Goal: Task Accomplishment & Management: Complete application form

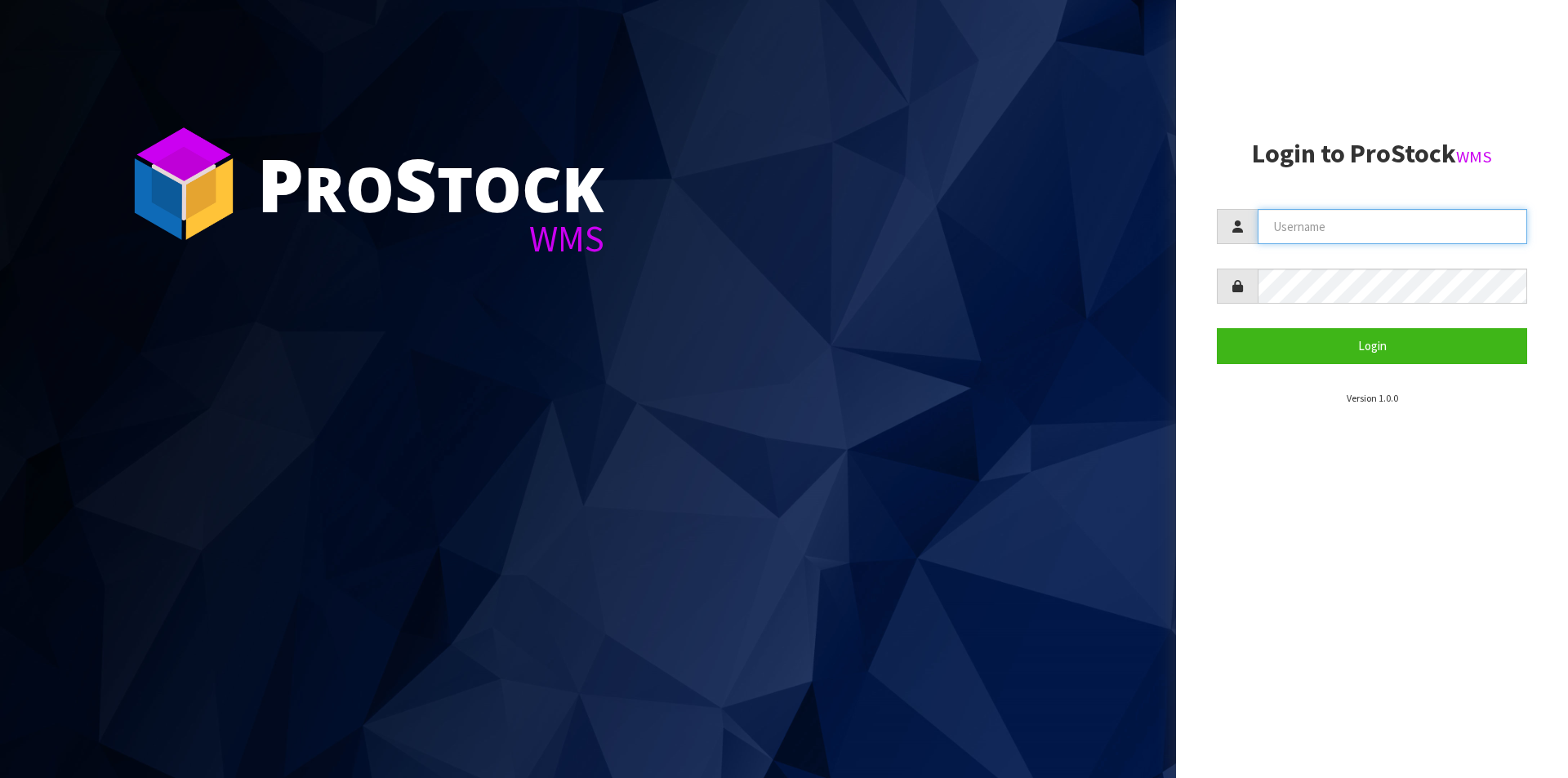
click at [1418, 228] on input "text" at bounding box center [1392, 226] width 270 height 35
type input "Australianclutch"
click at [1217, 328] on button "Login" at bounding box center [1372, 346] width 310 height 35
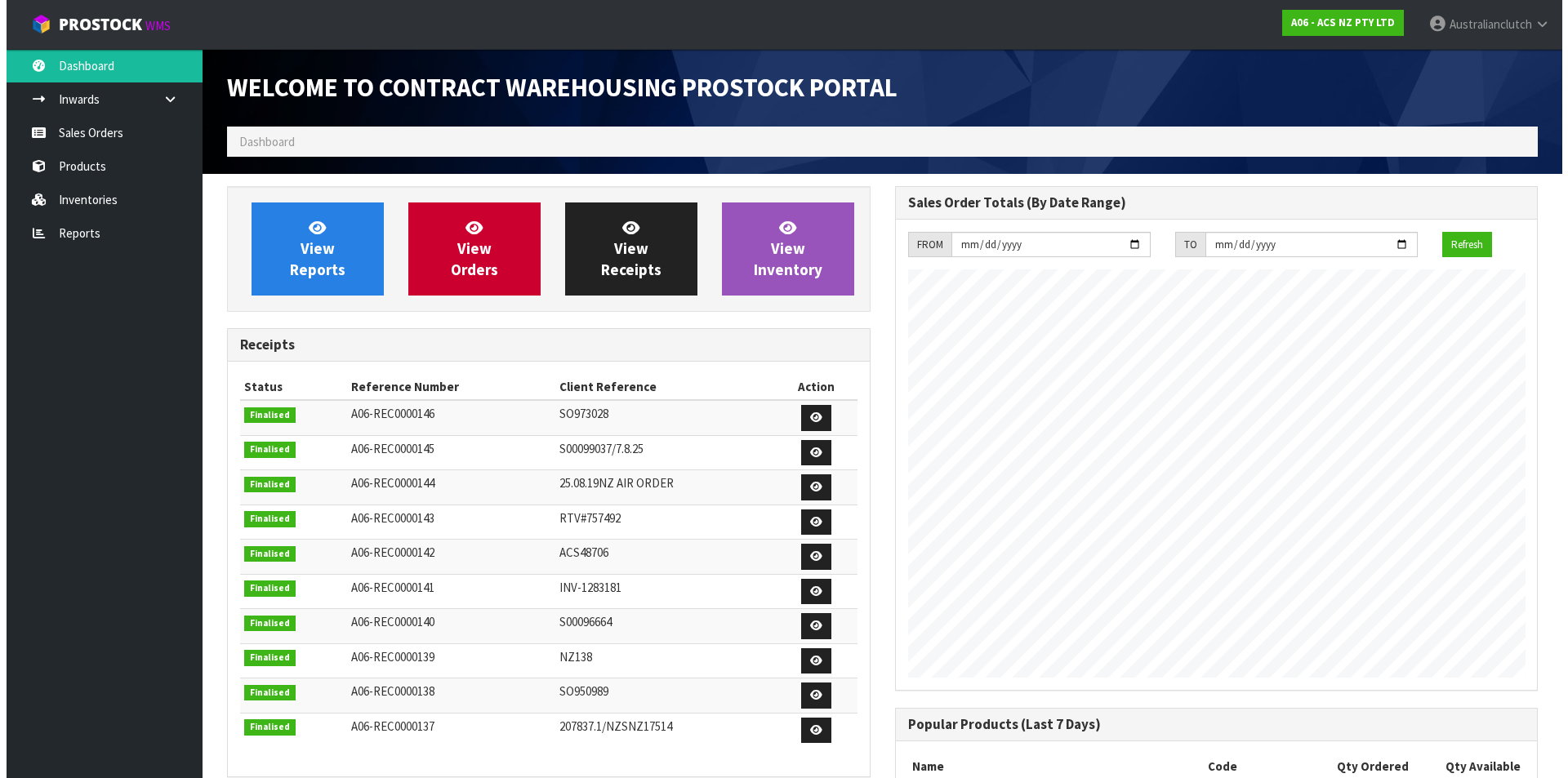
scroll to position [905, 668]
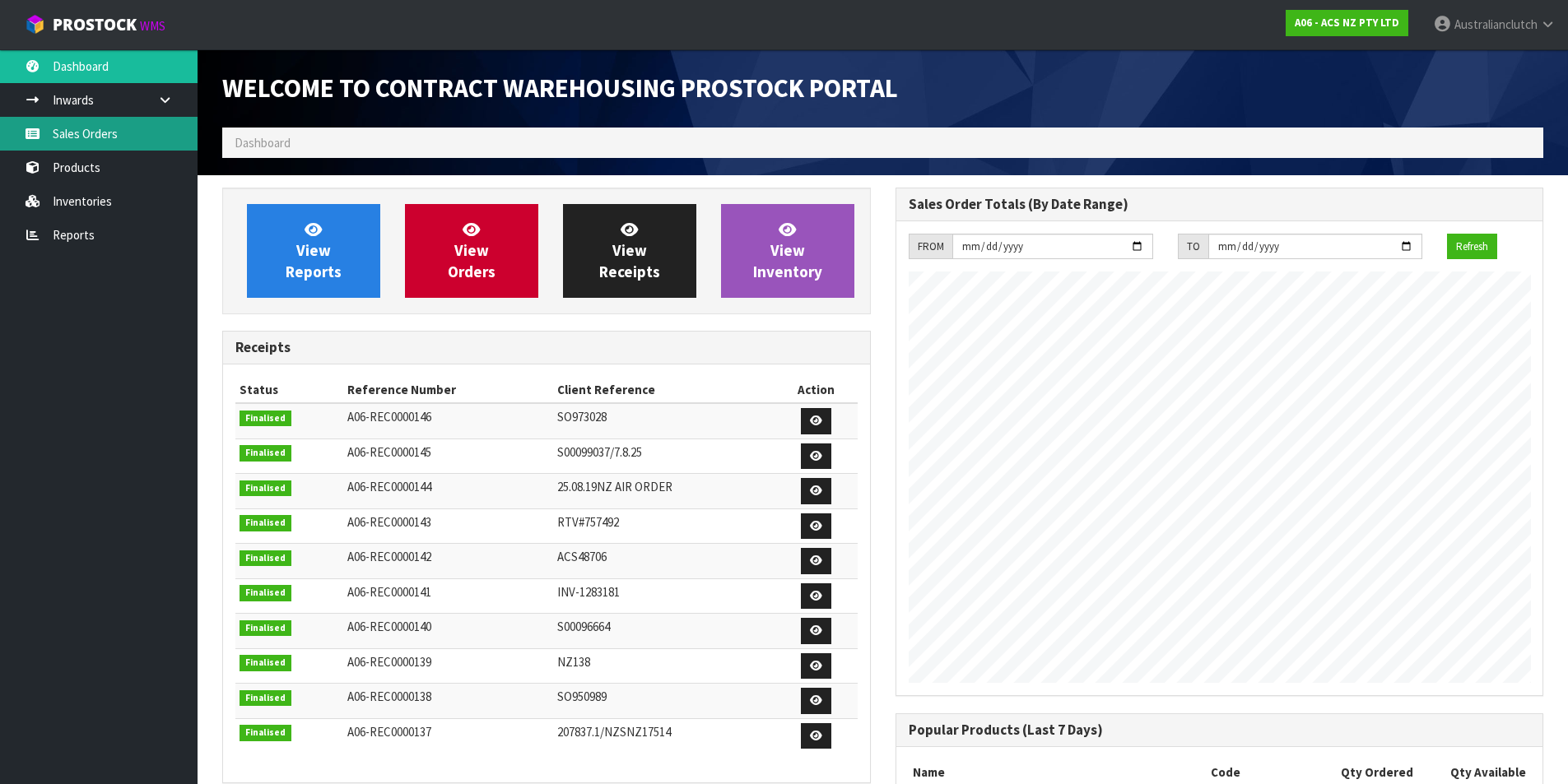
drag, startPoint x: 108, startPoint y: 147, endPoint x: 247, endPoint y: 114, distance: 142.9
click at [108, 146] on link "Sales Orders" at bounding box center [99, 134] width 198 height 34
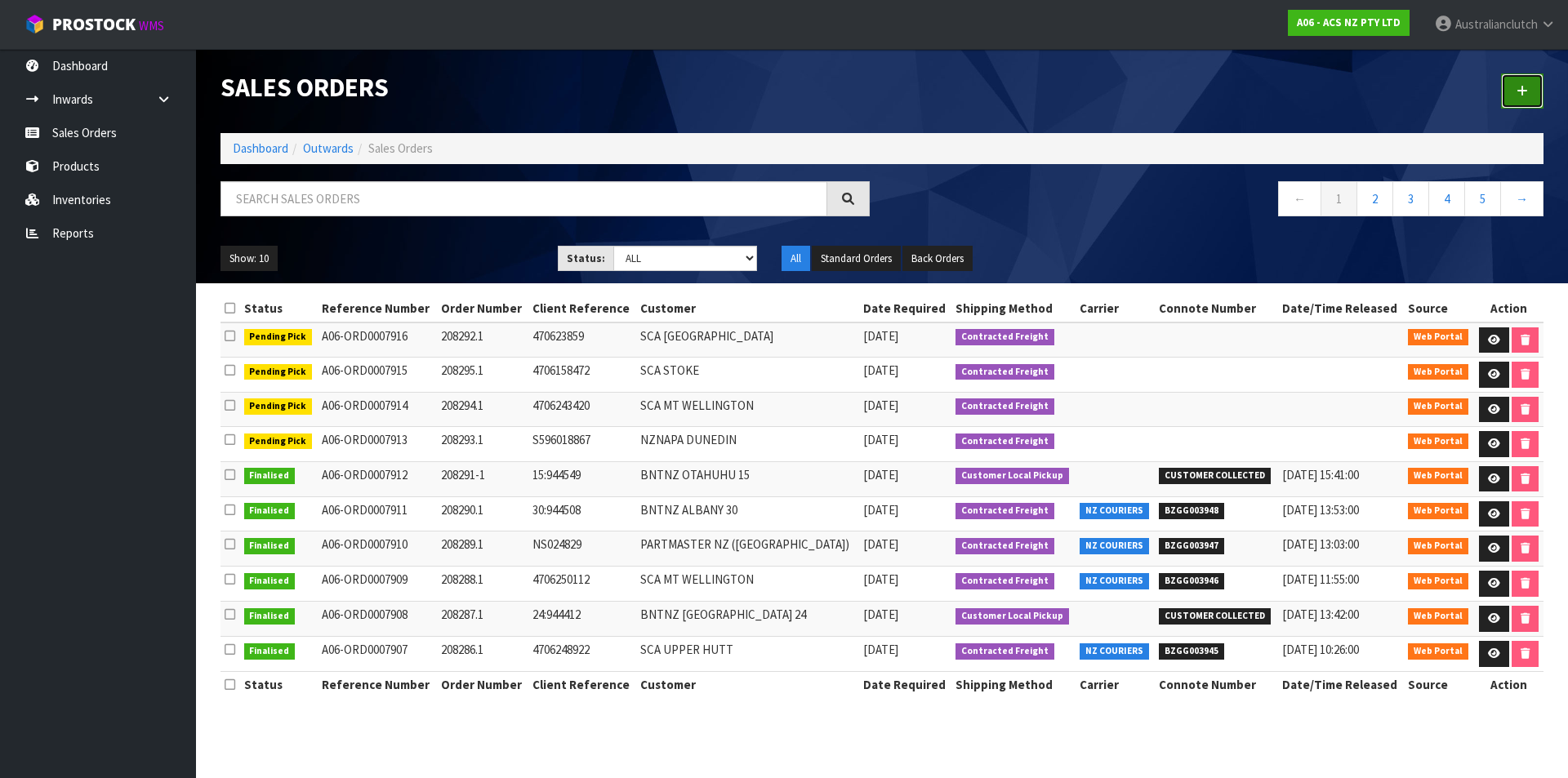
click at [1526, 96] on icon at bounding box center [1522, 91] width 11 height 12
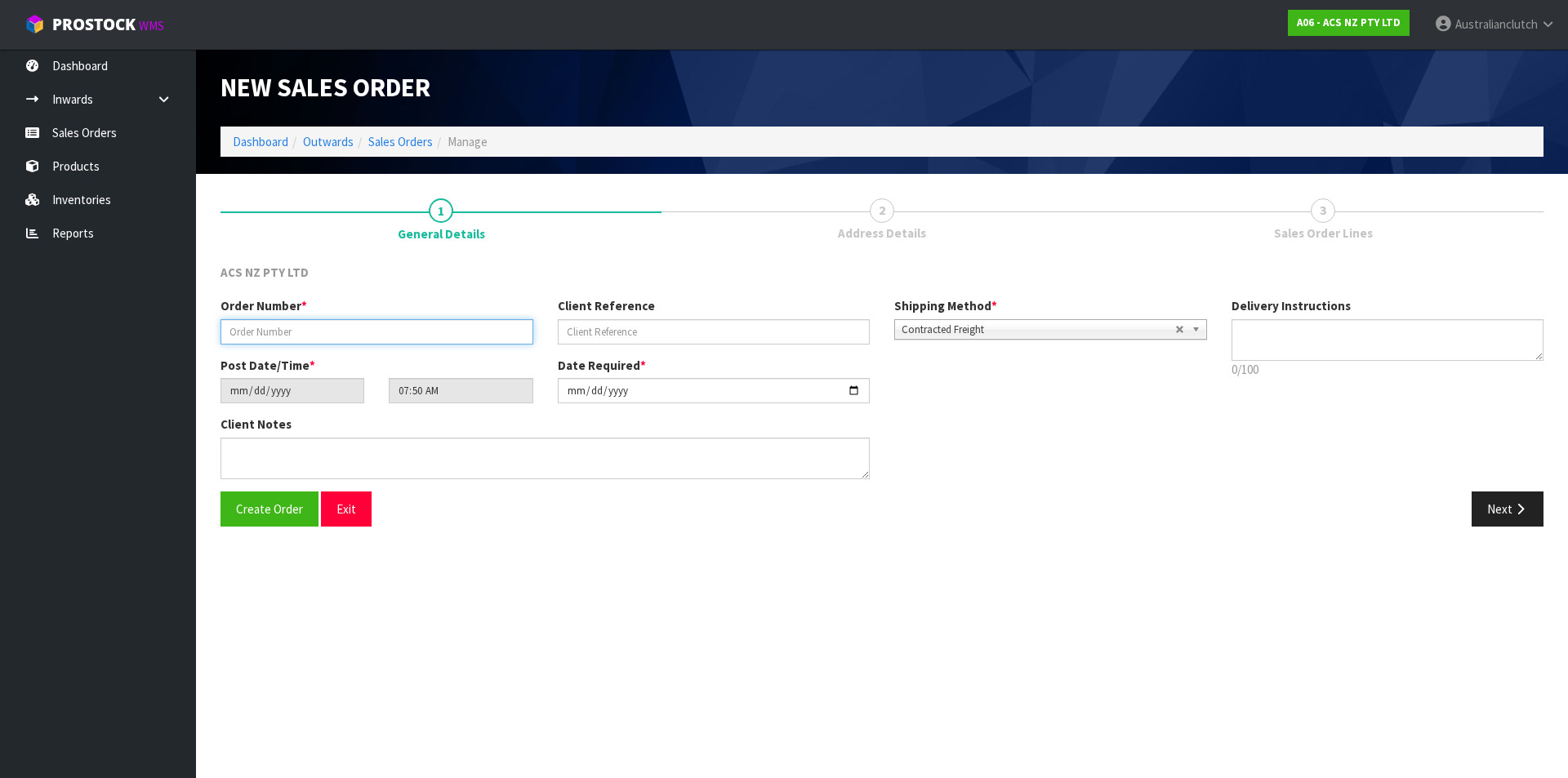
click at [396, 328] on input "text" at bounding box center [377, 332] width 313 height 26
type input "208296.1"
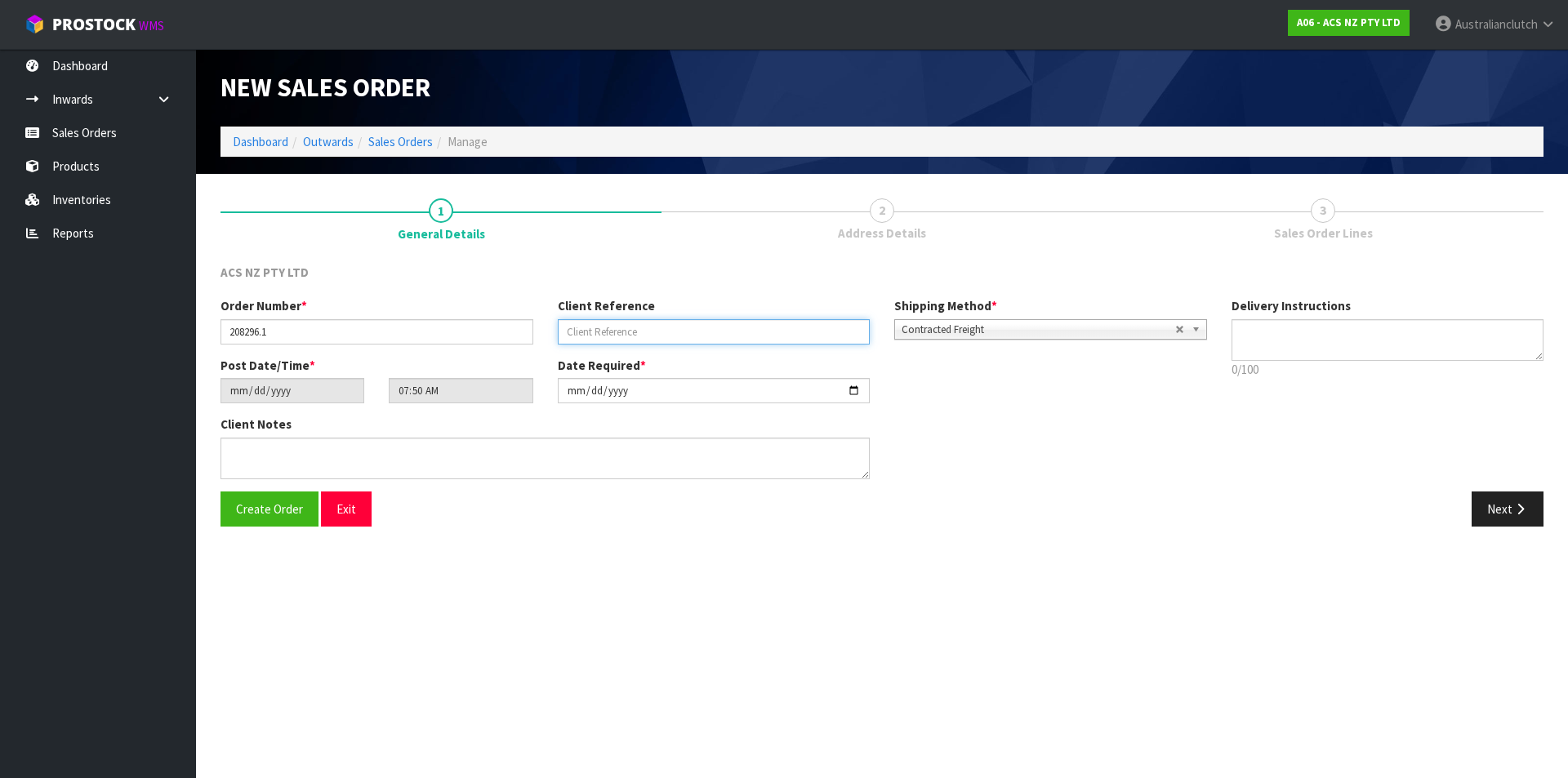
click at [639, 335] on input "text" at bounding box center [715, 332] width 313 height 26
type input "77:944794"
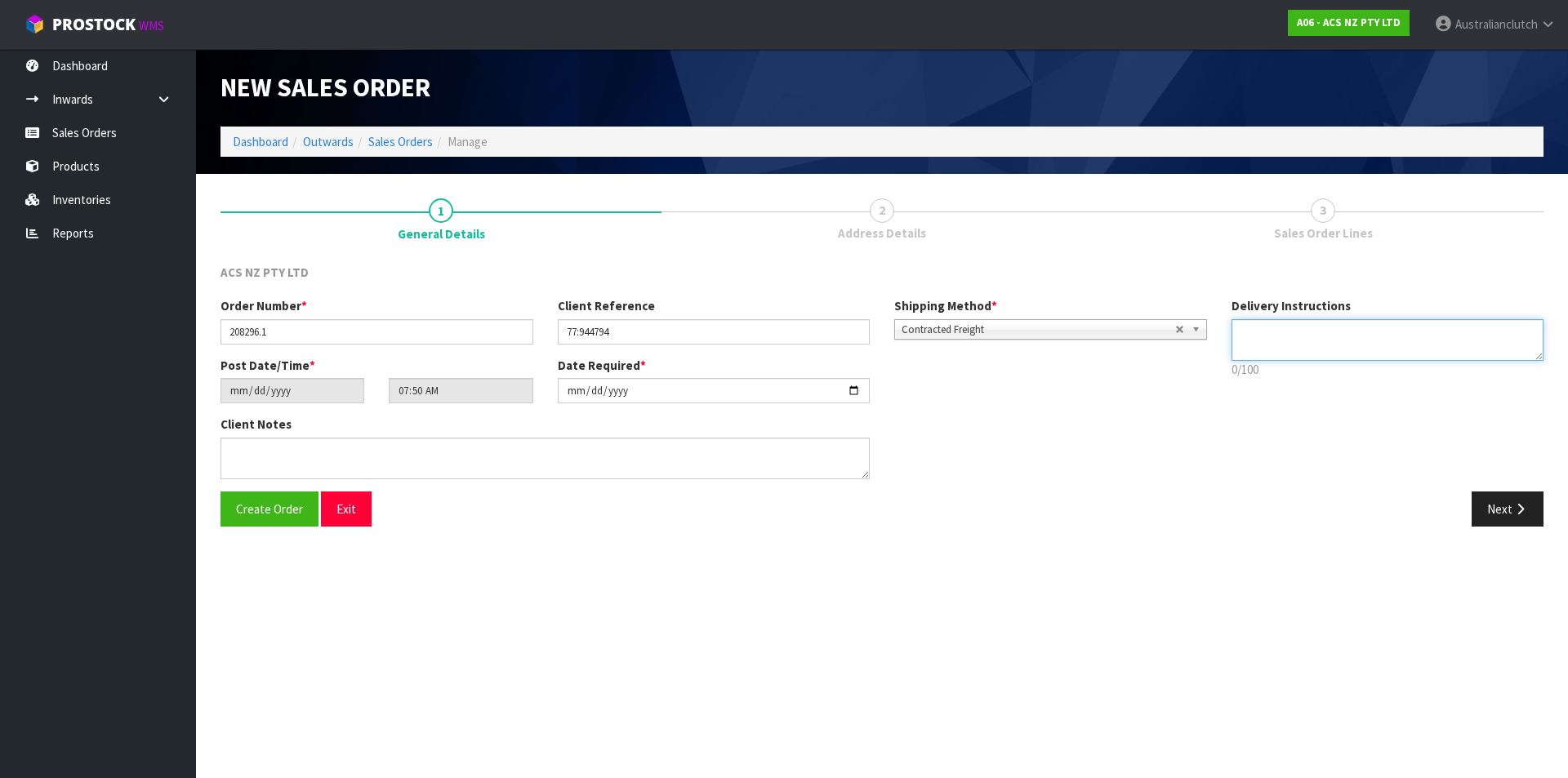
click at [1337, 337] on textarea at bounding box center [1388, 339] width 313 height 42
type textarea "NZC PLEASE"
click at [1503, 496] on button "Next" at bounding box center [1507, 509] width 72 height 35
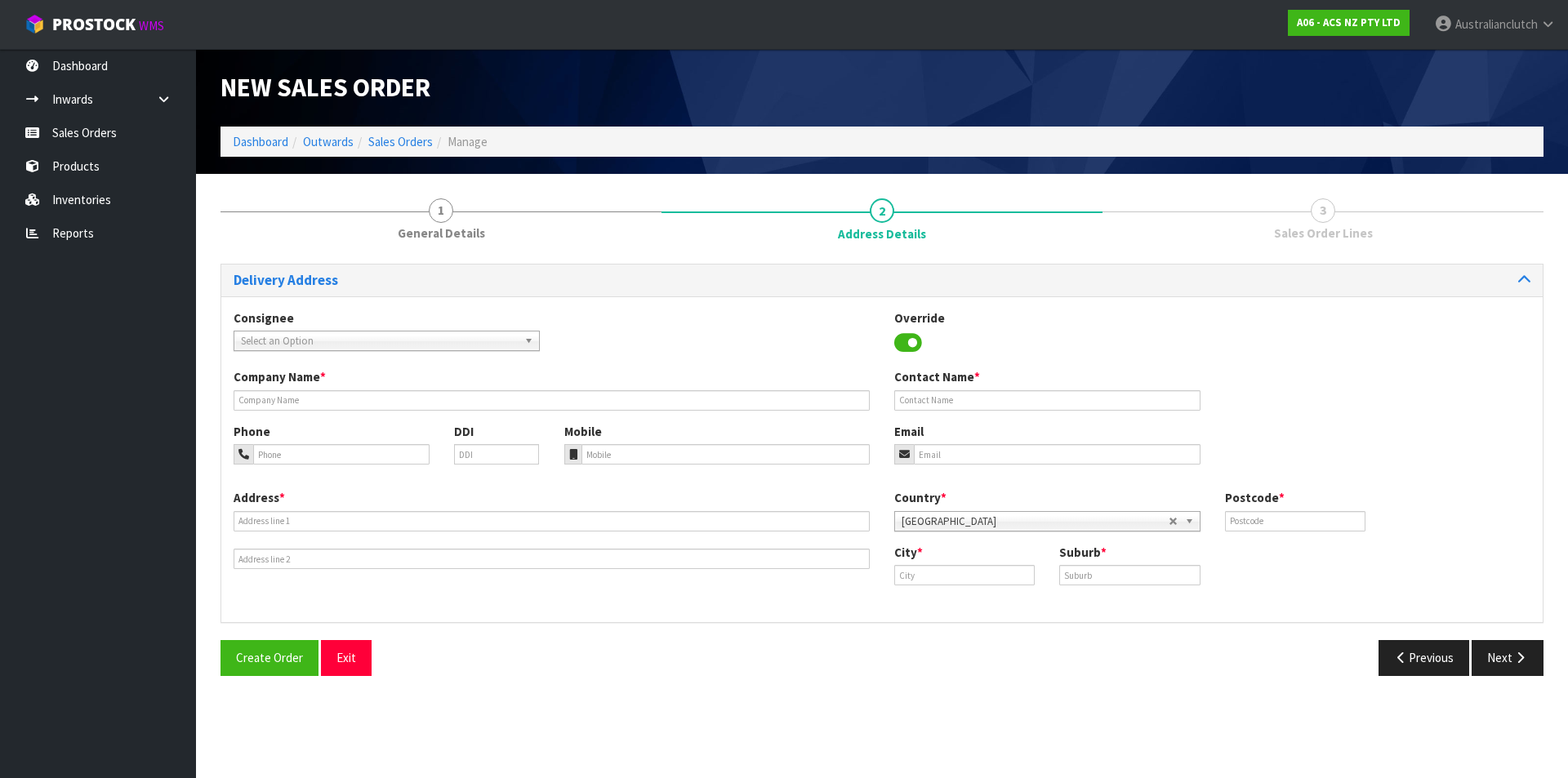
click at [278, 345] on span "Select an Option" at bounding box center [379, 341] width 277 height 19
type input "101658"
click at [309, 389] on li "101658 - BNTNZ ASHBURTON 77" at bounding box center [386, 387] width 298 height 20
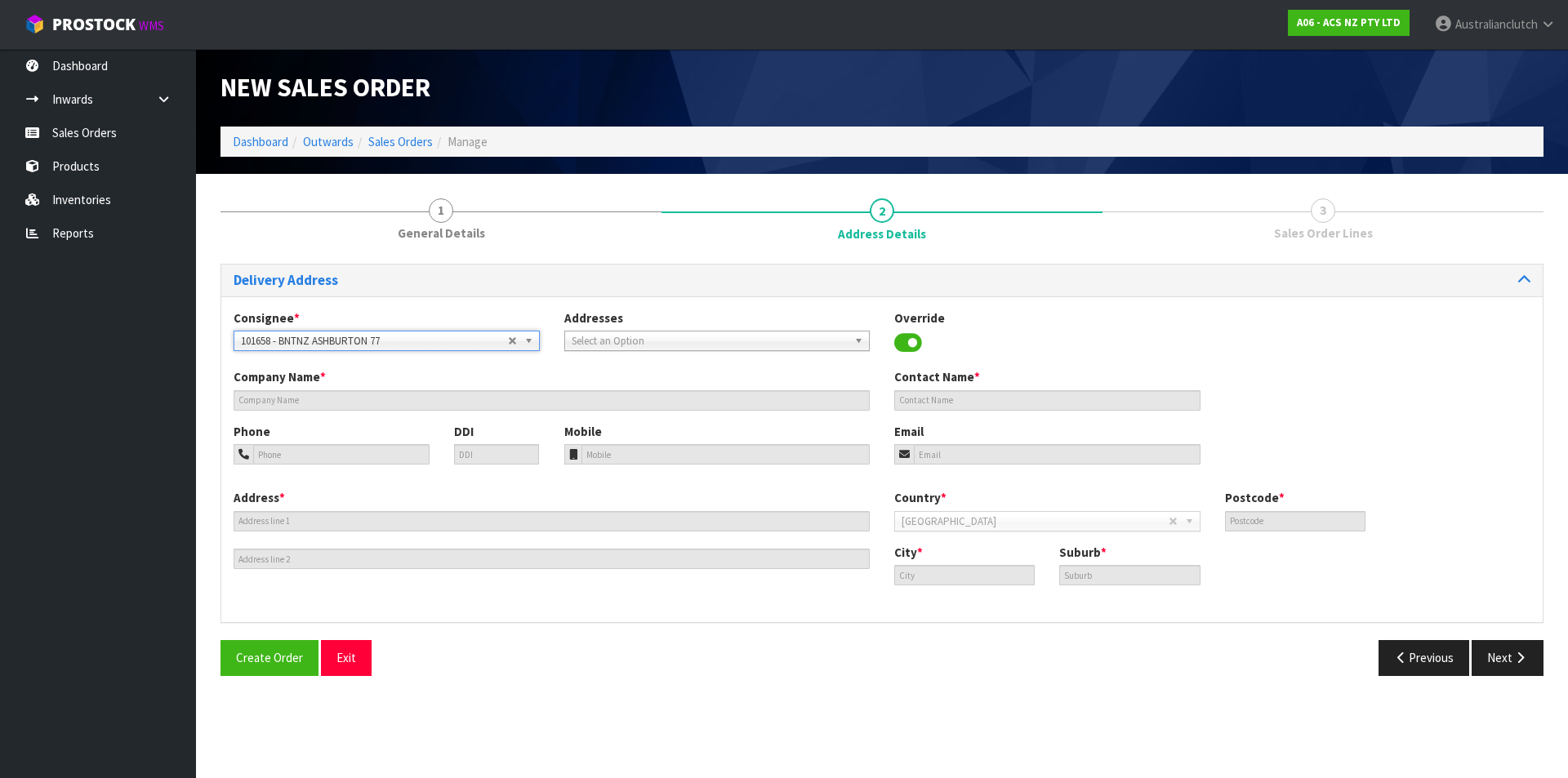
type input "BNTNZ ASHBURTON 77"
type input "[STREET_ADDRESS]"
type input "7700"
type input "ASHBURTON"
type input "ALLENTON"
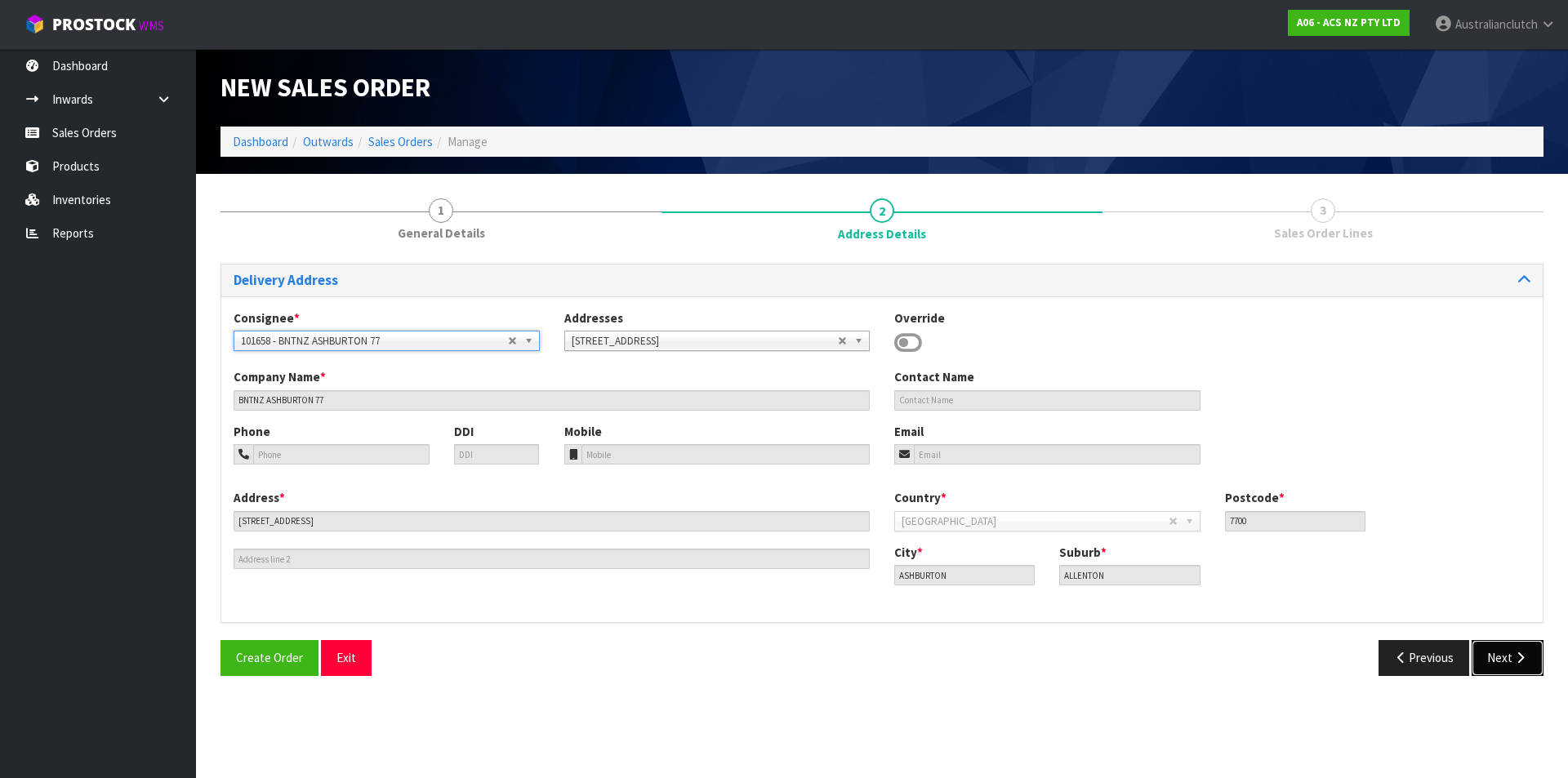
click at [1503, 667] on button "Next" at bounding box center [1507, 658] width 72 height 35
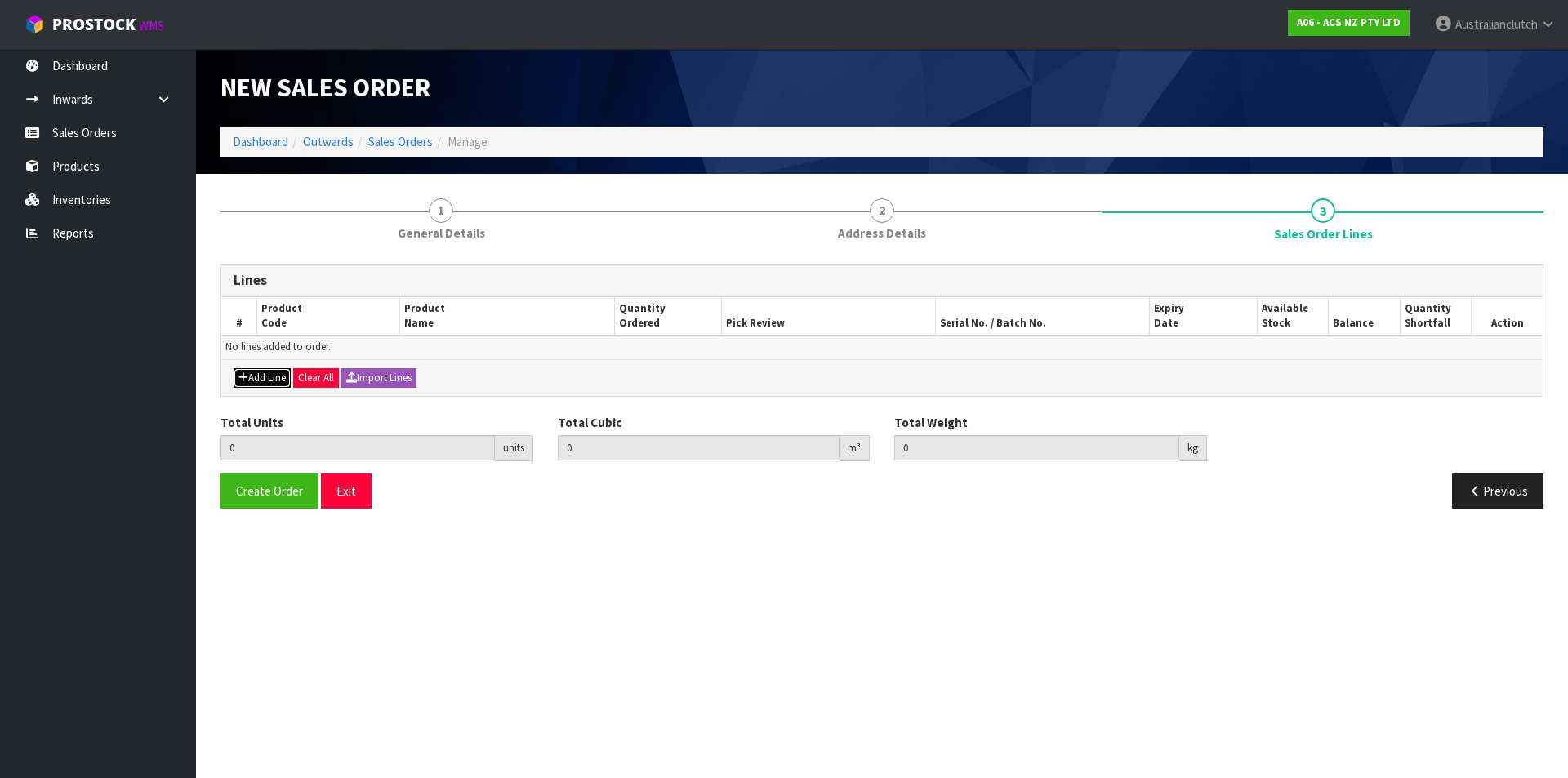
click at [253, 376] on button "Add Line" at bounding box center [262, 378] width 57 height 19
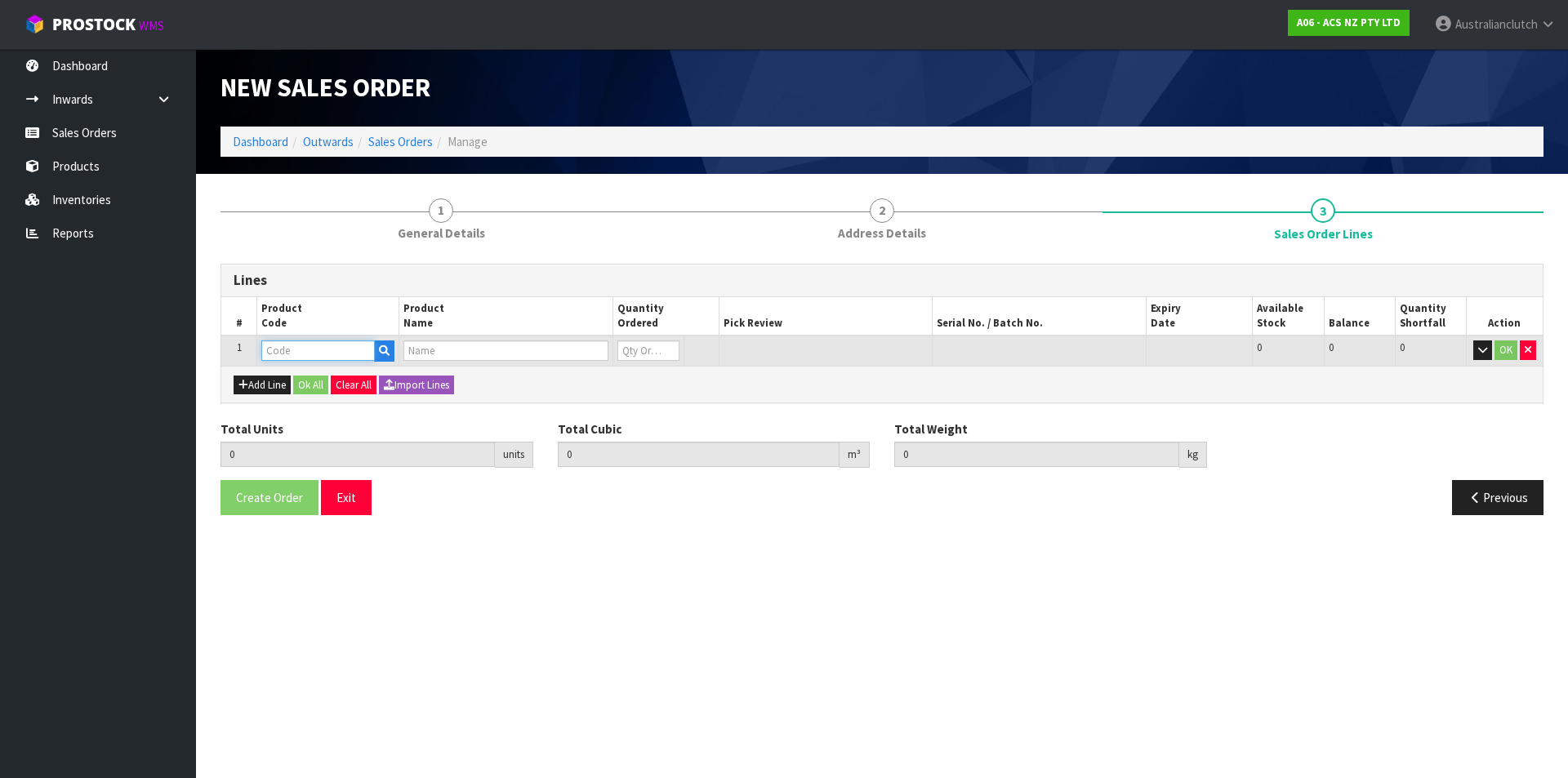
click at [290, 356] on input "text" at bounding box center [318, 350] width 113 height 20
type input "SCSZ001"
type input "0.000000"
type input "0.000"
type input "CLUTCH S/CYL SUZUKI 19.05MM (3/4")"
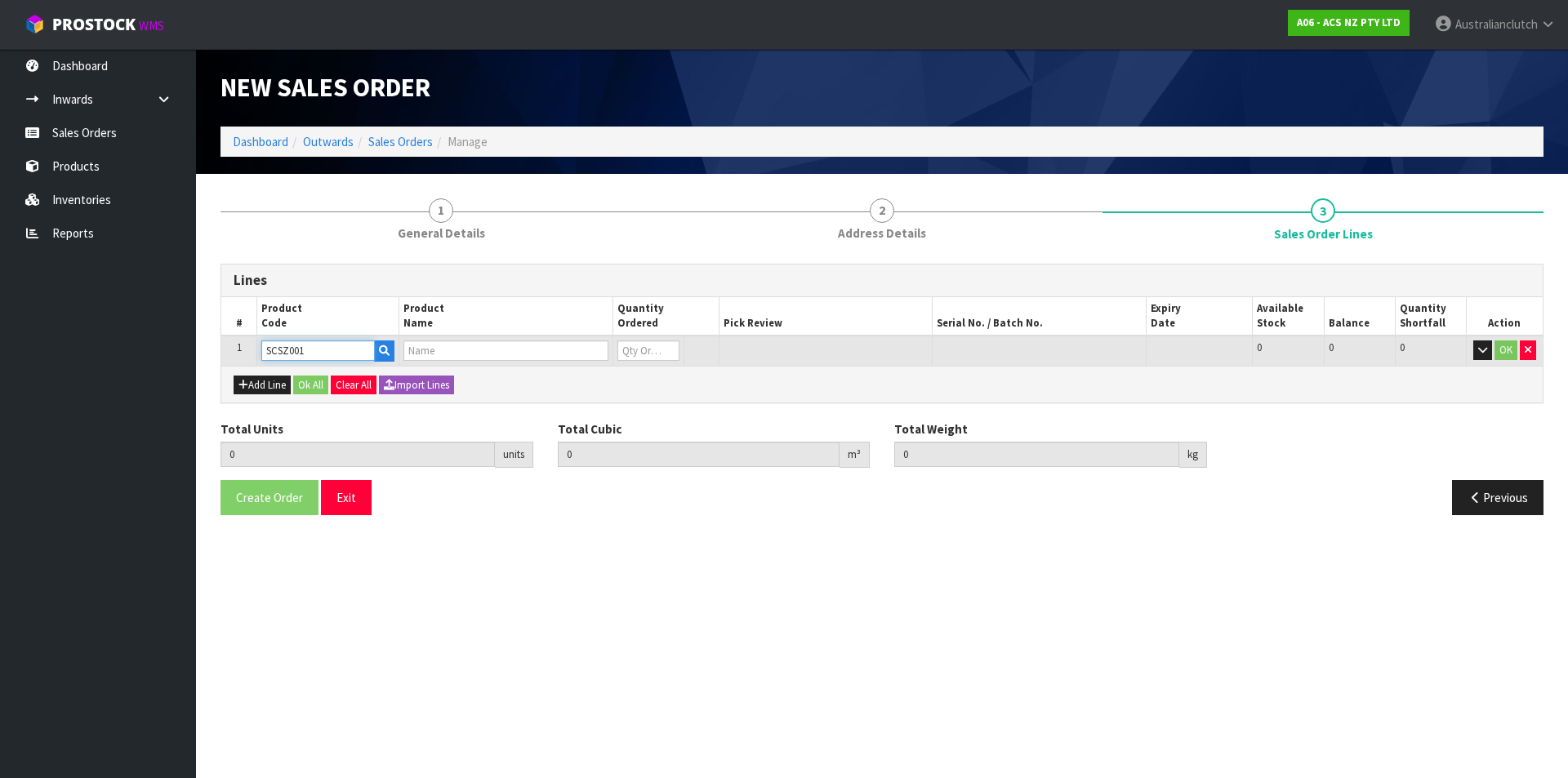
type input "0"
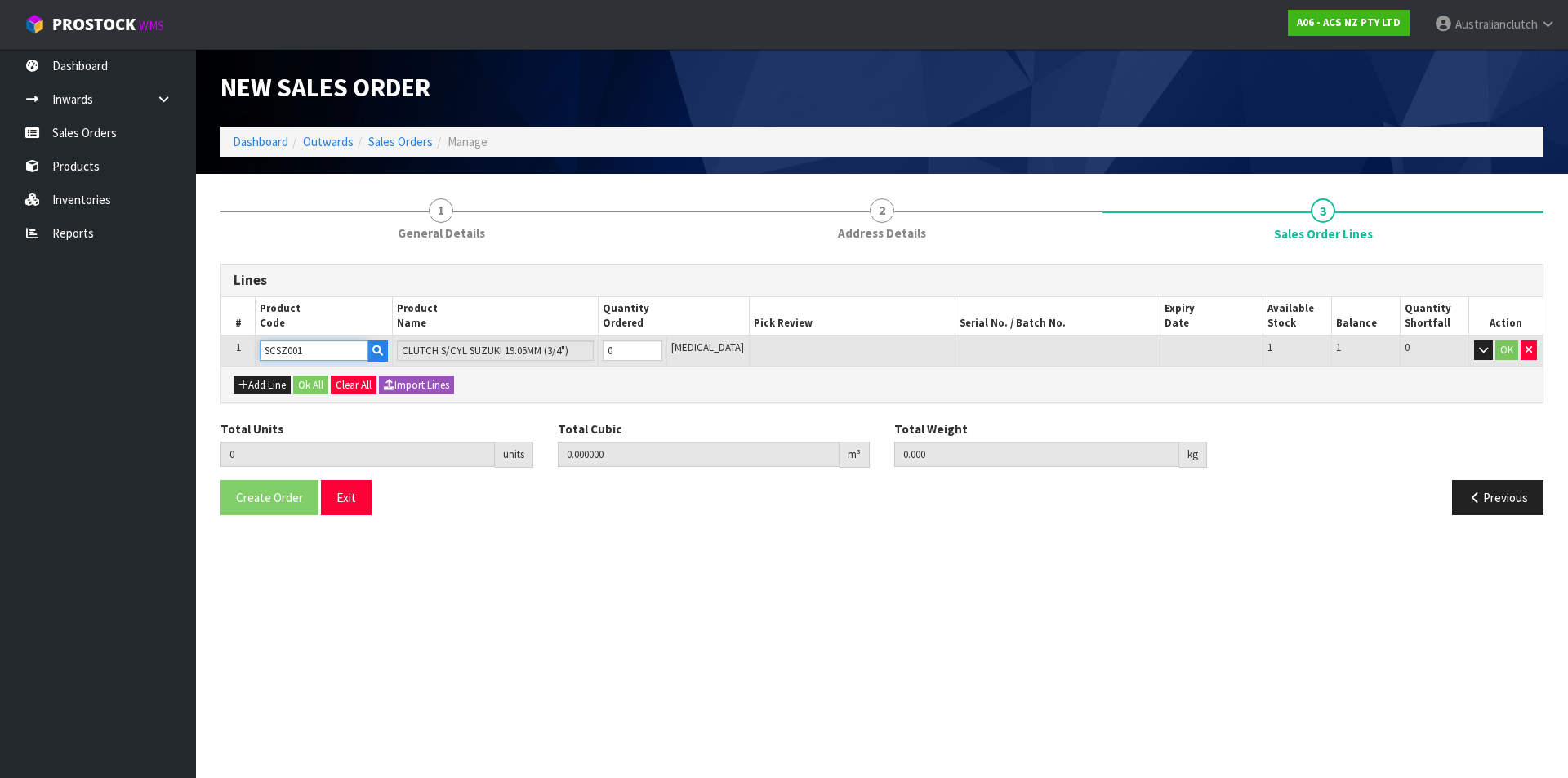
type input "SCSZ001"
type input "1"
type input "0.000787"
type input "0.45"
type input "1"
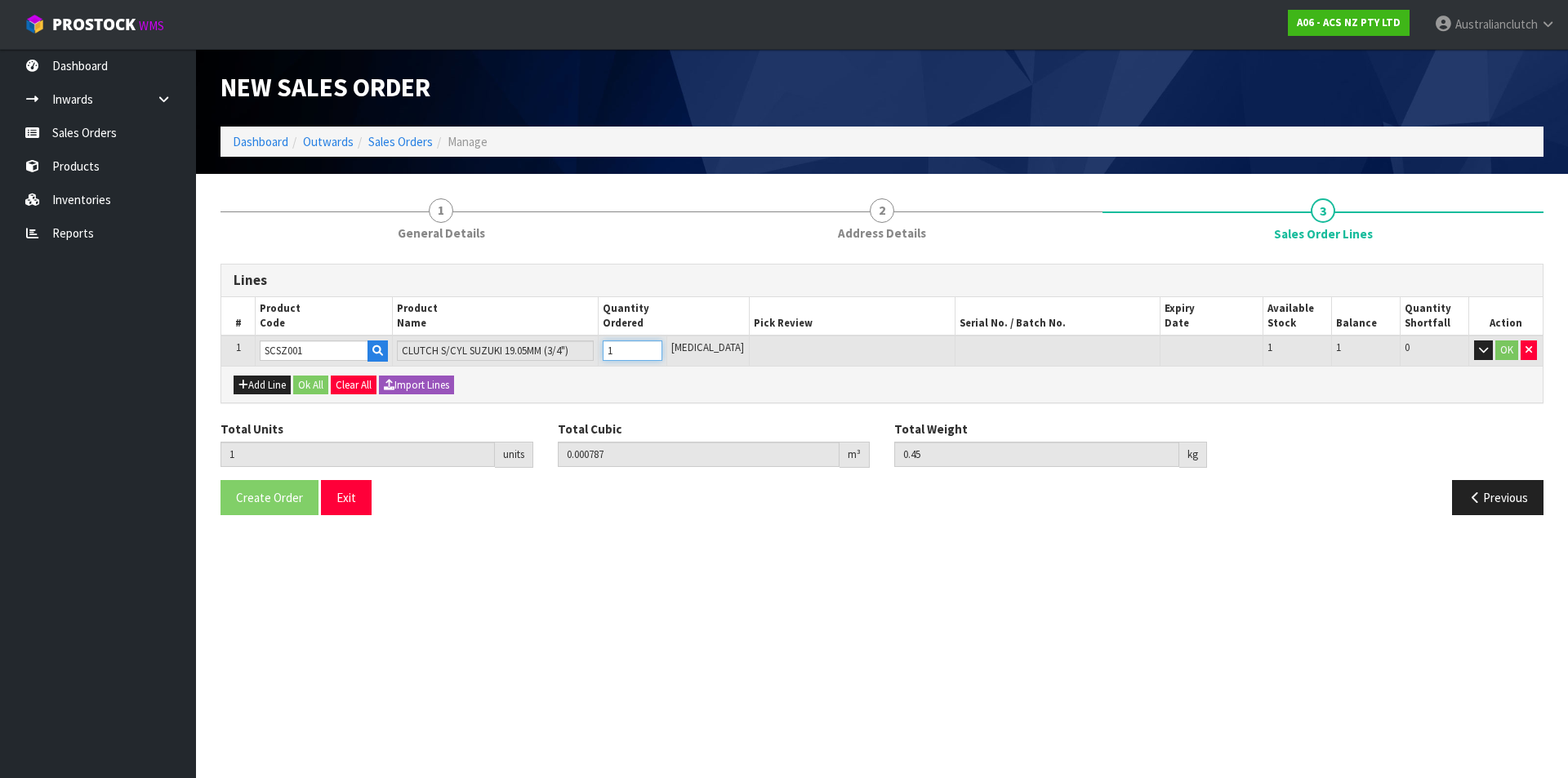
click at [662, 350] on input "1" at bounding box center [632, 350] width 59 height 20
click at [1510, 358] on button "OK" at bounding box center [1507, 350] width 23 height 19
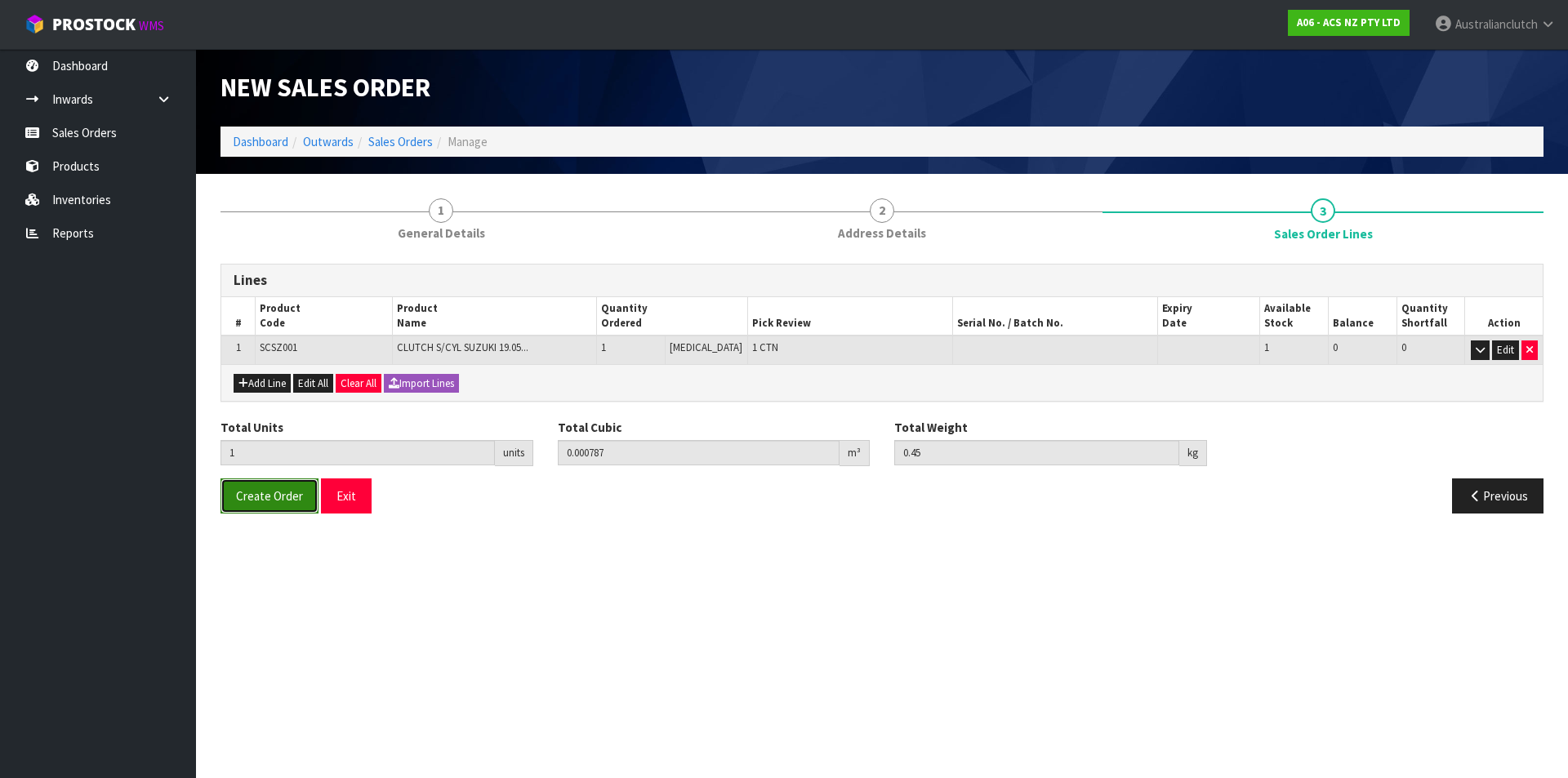
click at [286, 493] on span "Create Order" at bounding box center [270, 496] width 67 height 16
